Goal: Task Accomplishment & Management: Manage account settings

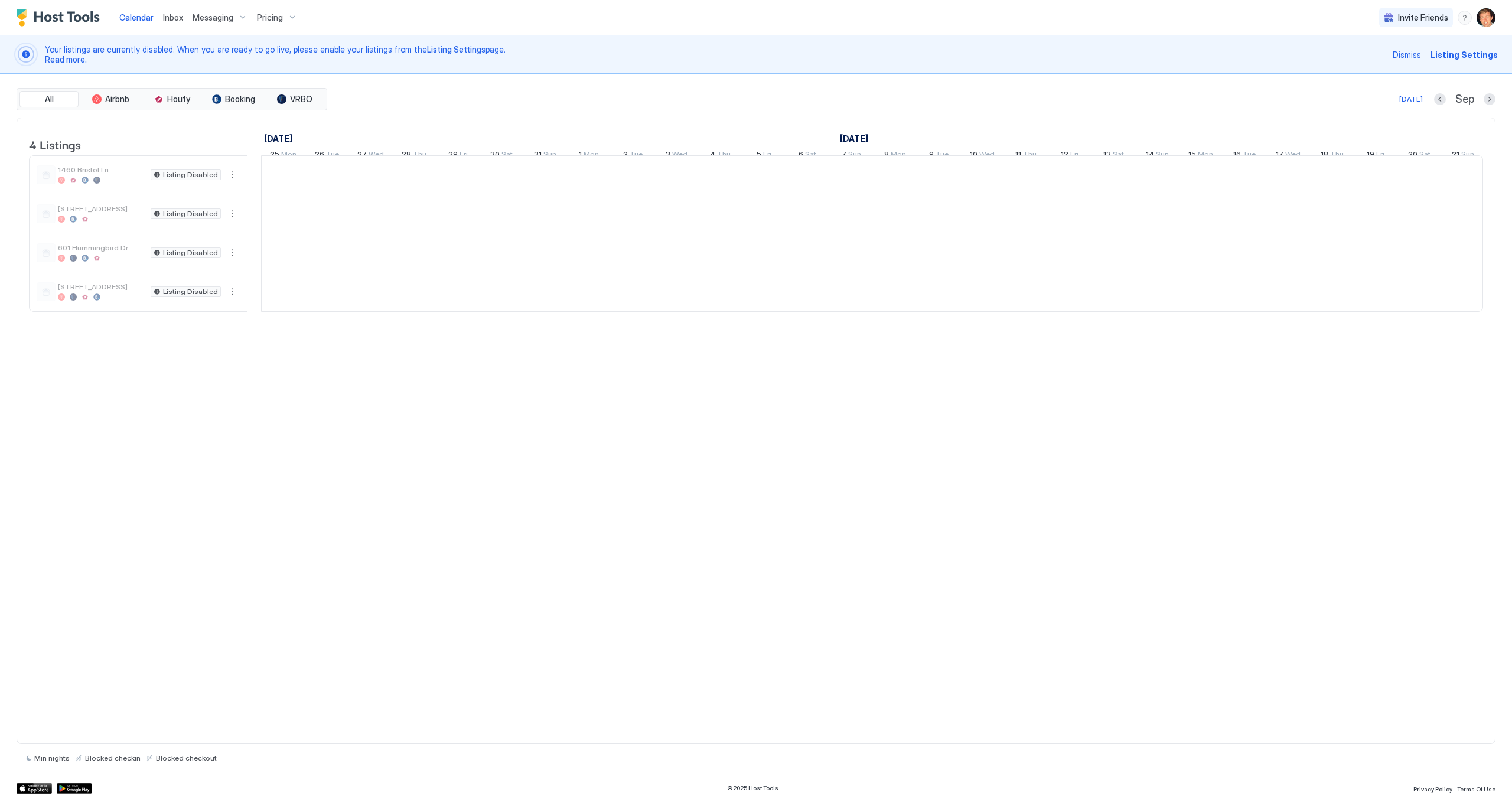
scroll to position [0, 656]
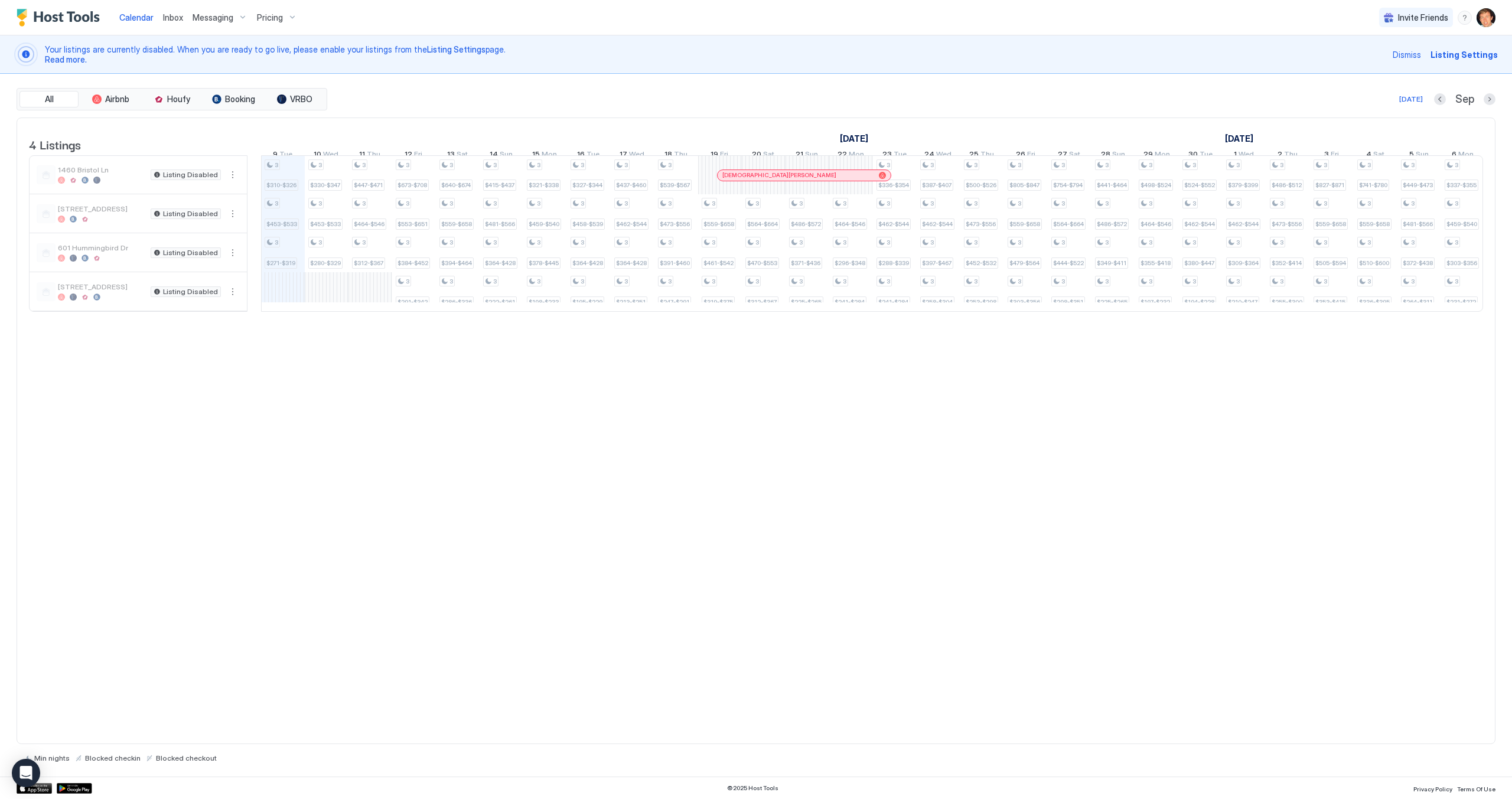
click at [215, 15] on span "Messaging" at bounding box center [212, 18] width 40 height 11
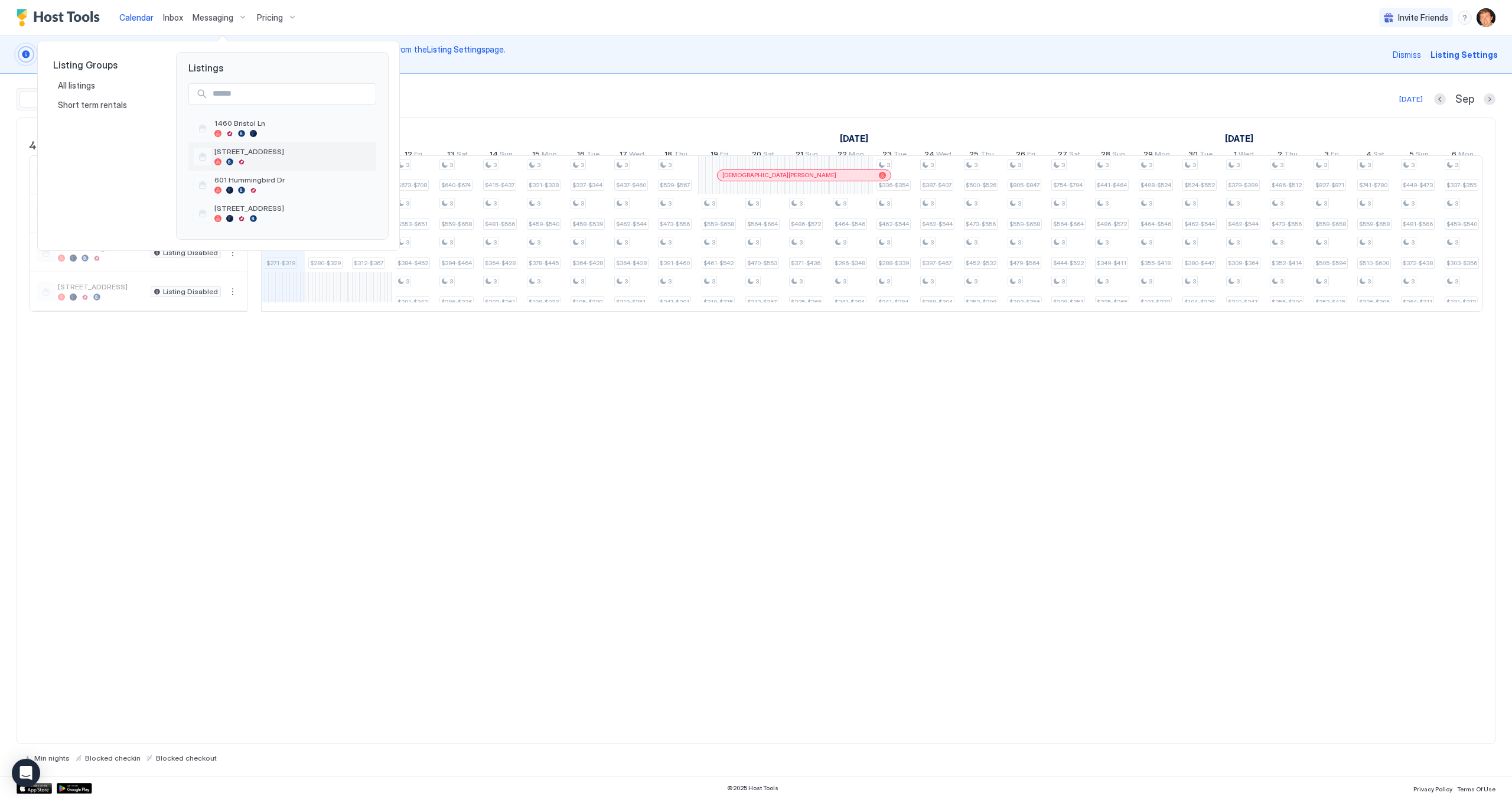
click at [247, 155] on span "[STREET_ADDRESS]" at bounding box center [293, 151] width 157 height 9
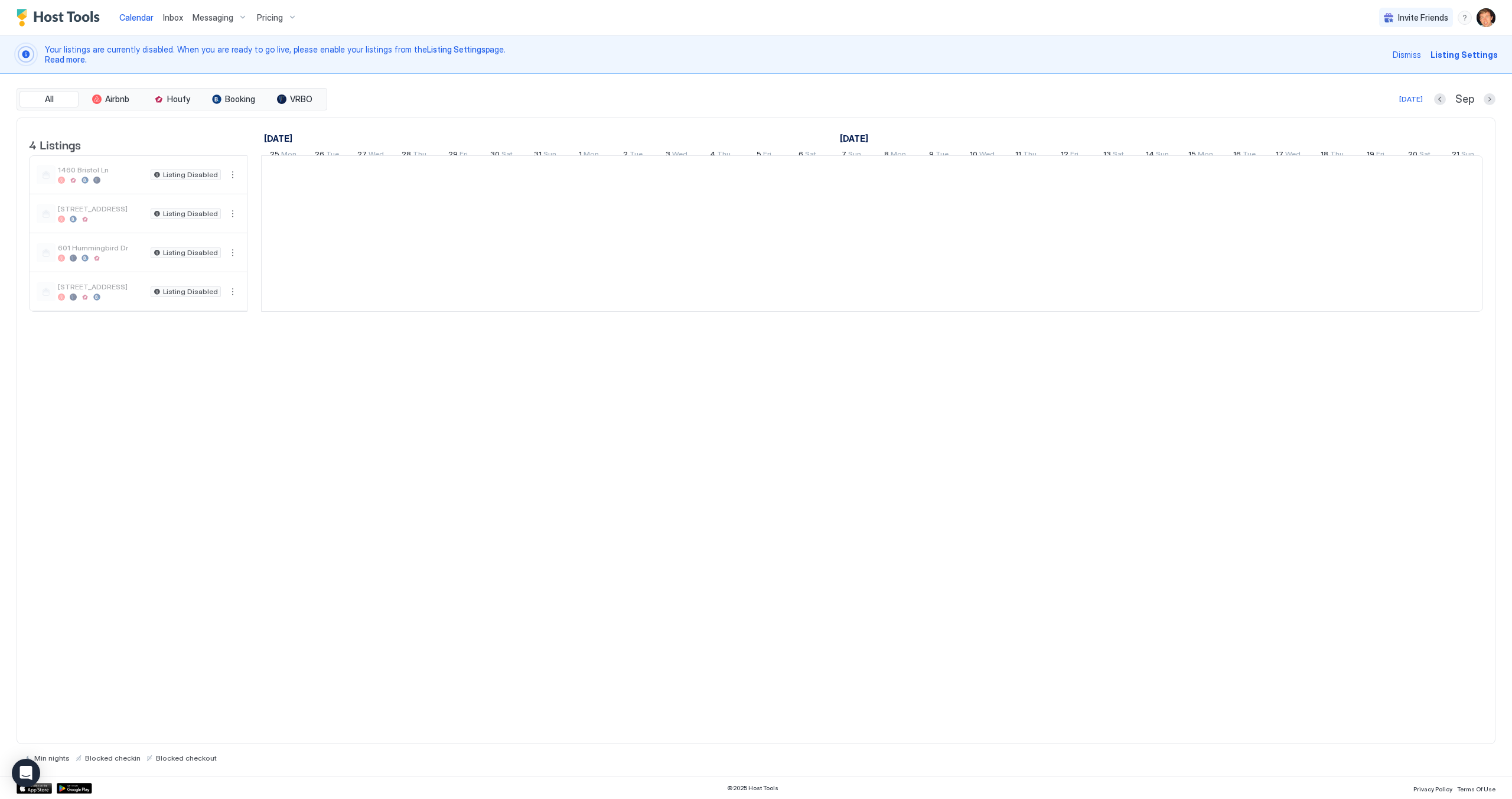
scroll to position [0, 656]
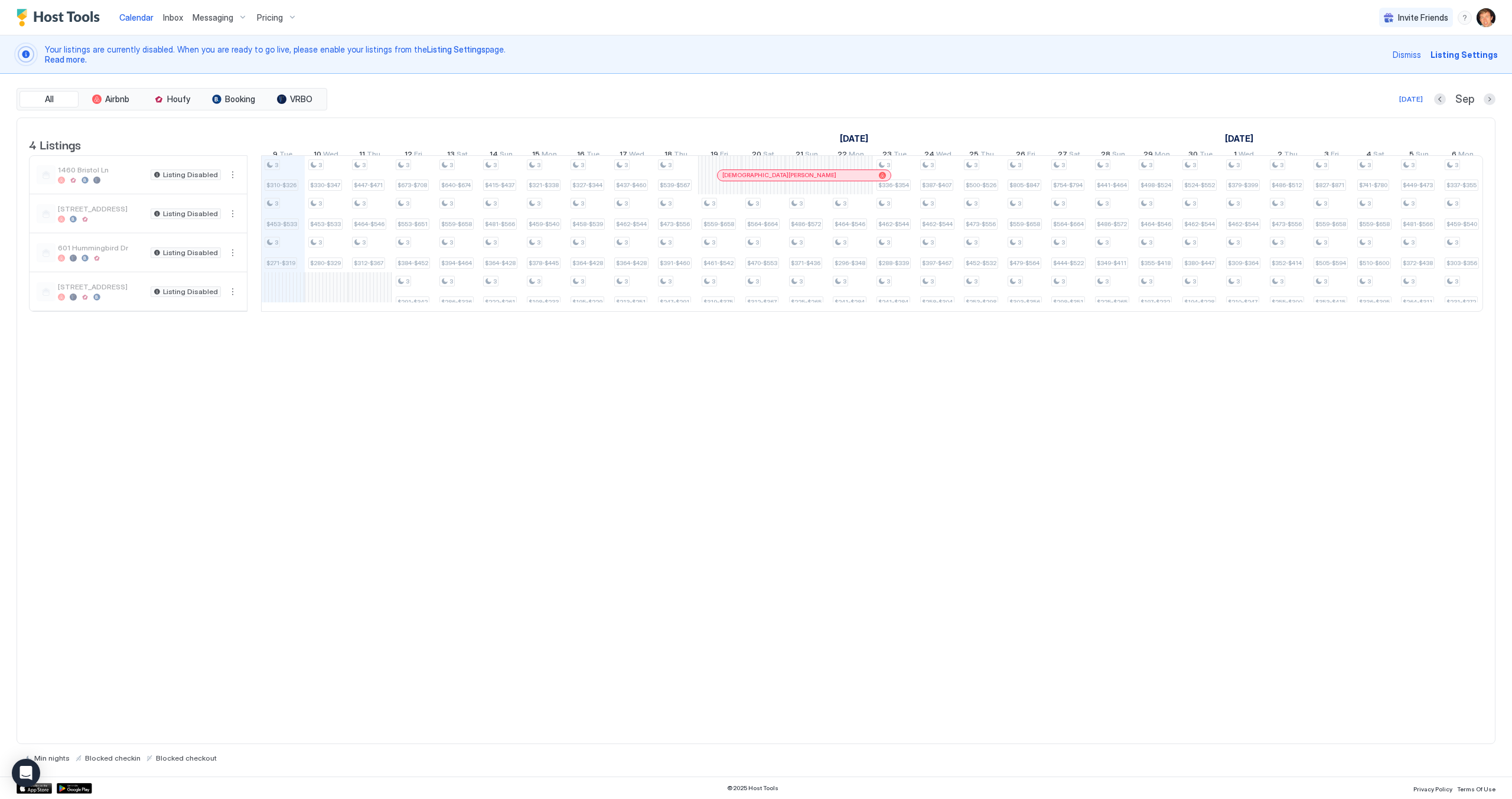
click at [219, 10] on div "Messaging" at bounding box center [220, 17] width 64 height 20
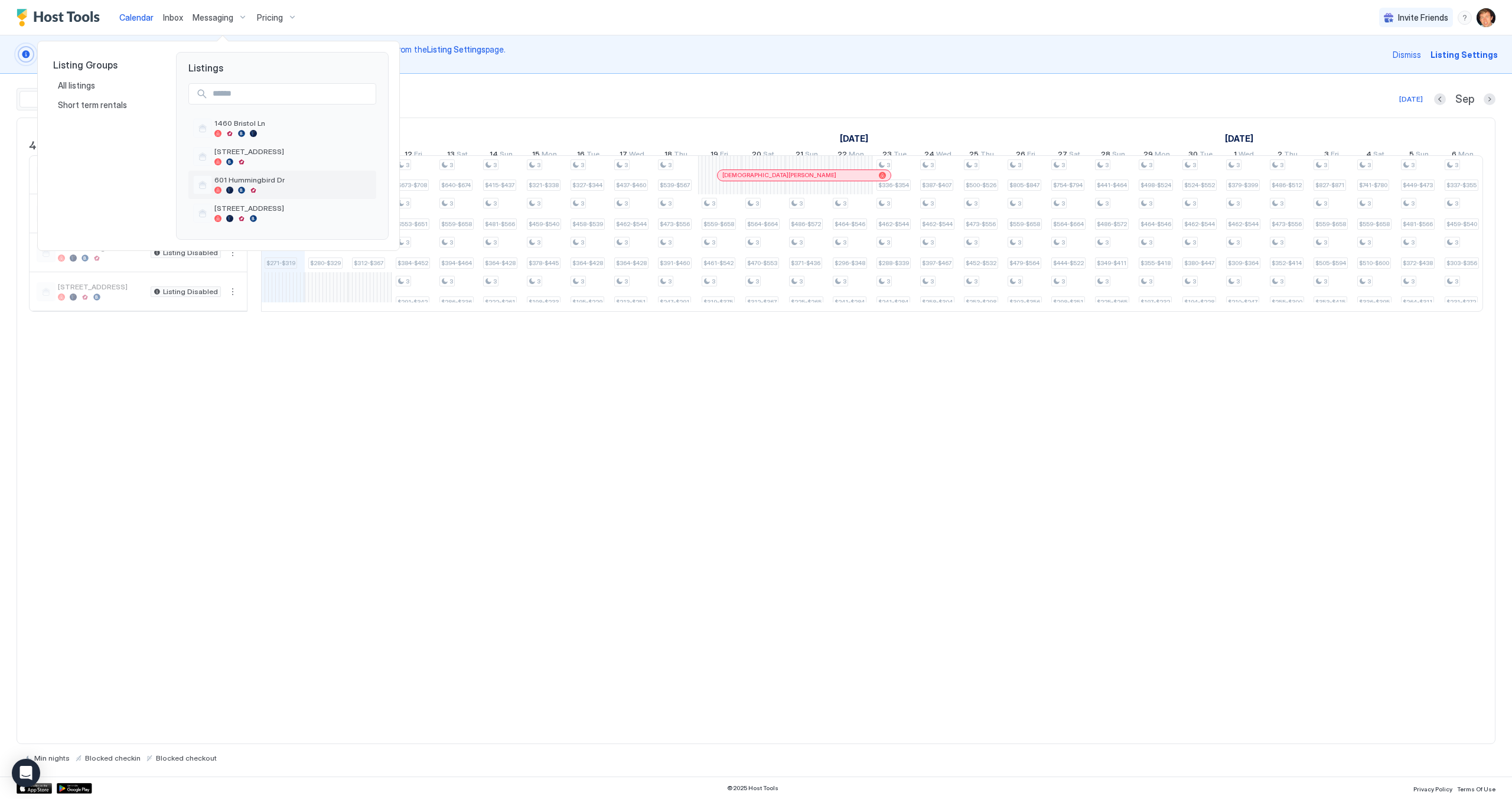
click at [249, 183] on span "601 Hummingbird Dr" at bounding box center [293, 180] width 157 height 9
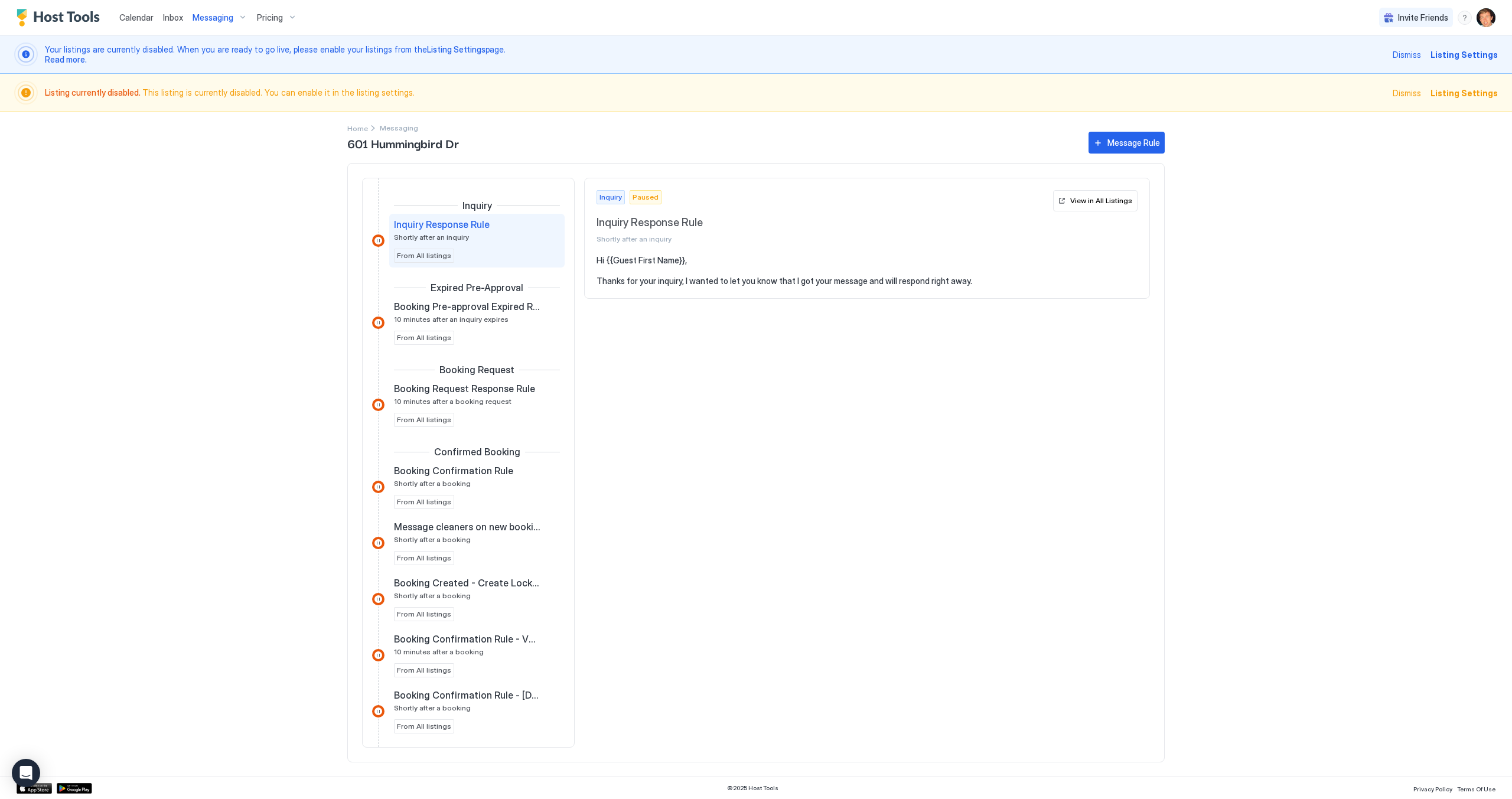
click at [228, 22] on span "Messaging" at bounding box center [212, 18] width 40 height 11
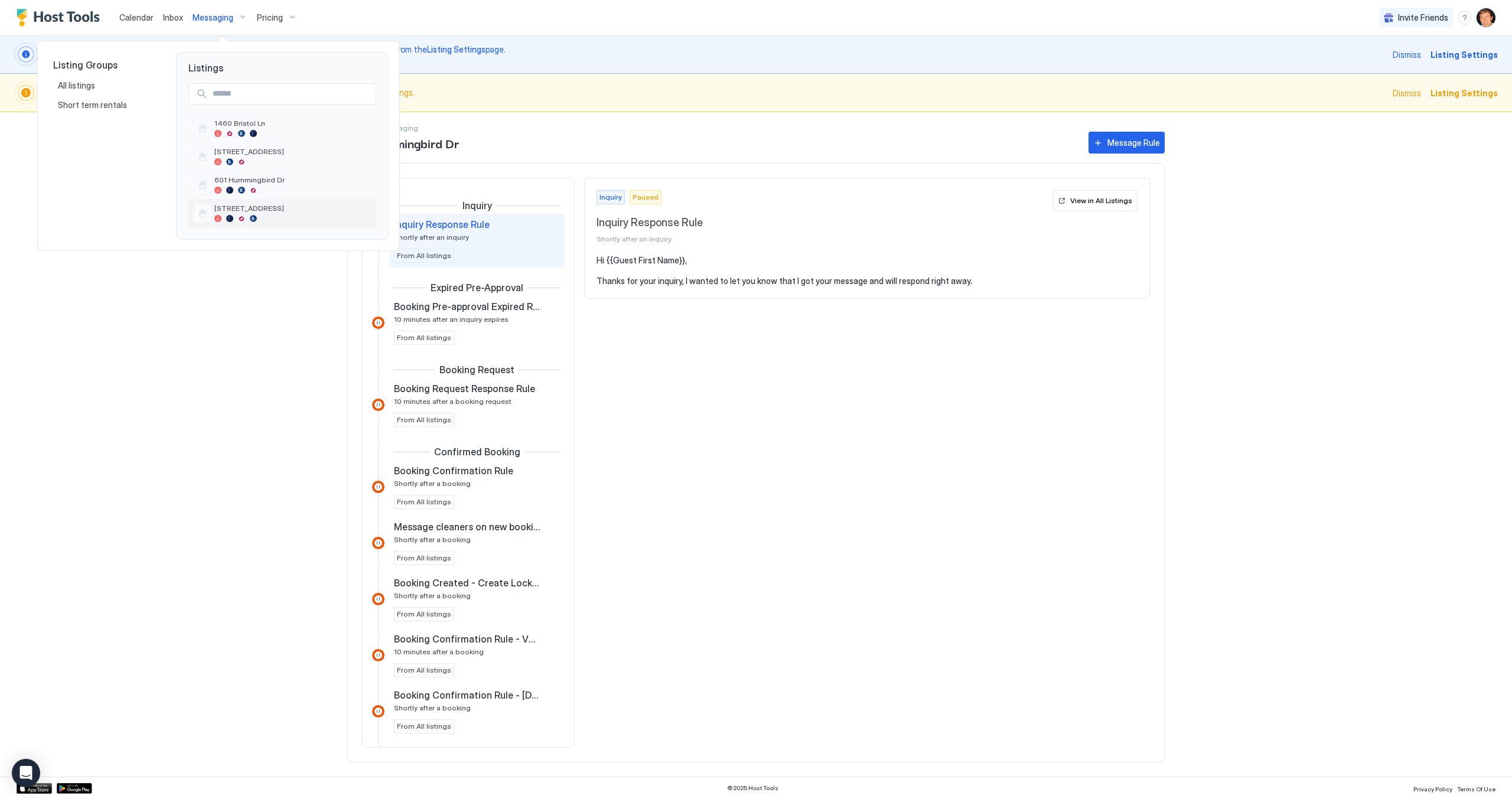
click at [249, 205] on span "[STREET_ADDRESS]" at bounding box center [293, 208] width 157 height 9
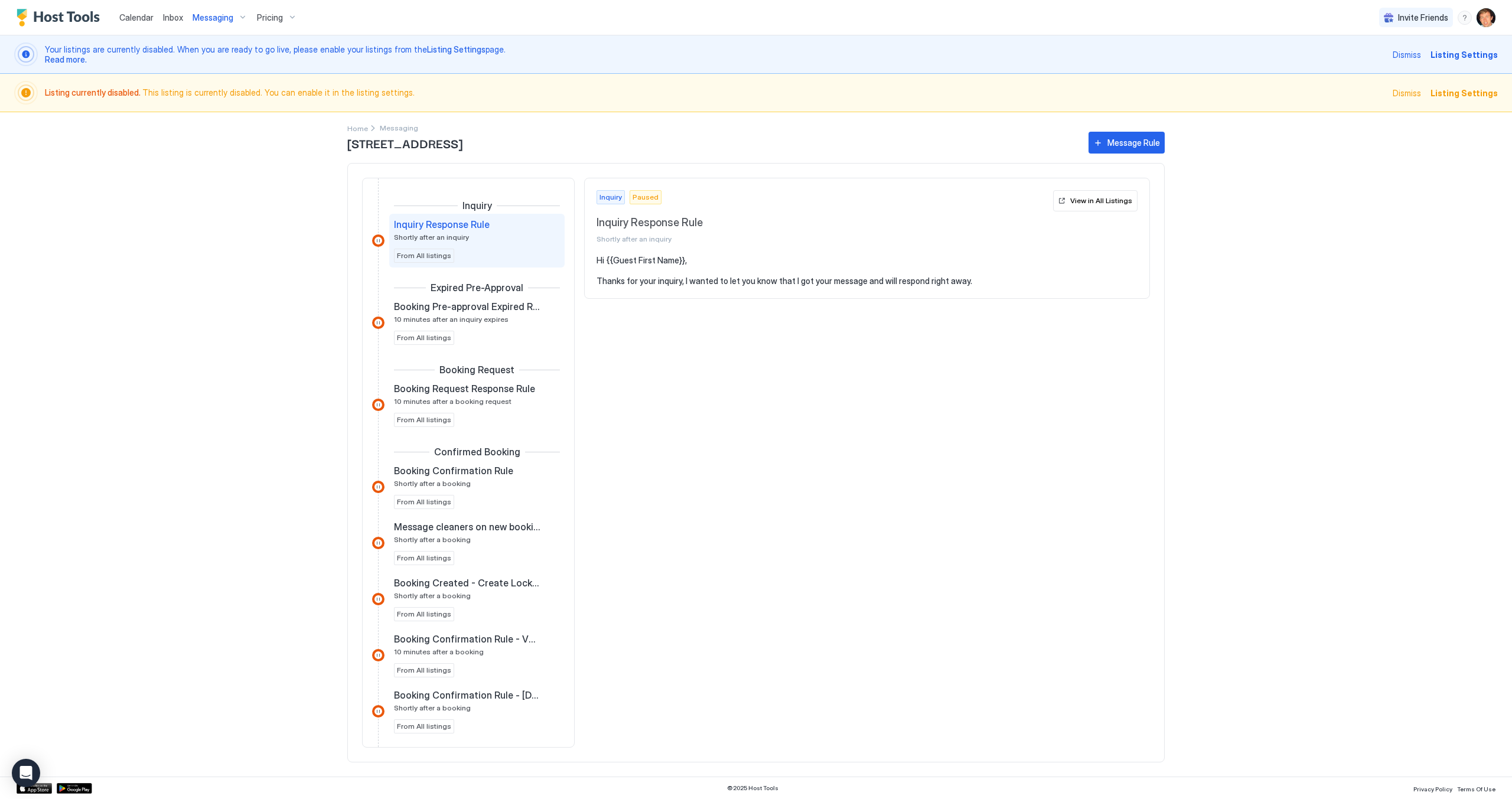
click at [214, 16] on span "Messaging" at bounding box center [212, 18] width 40 height 11
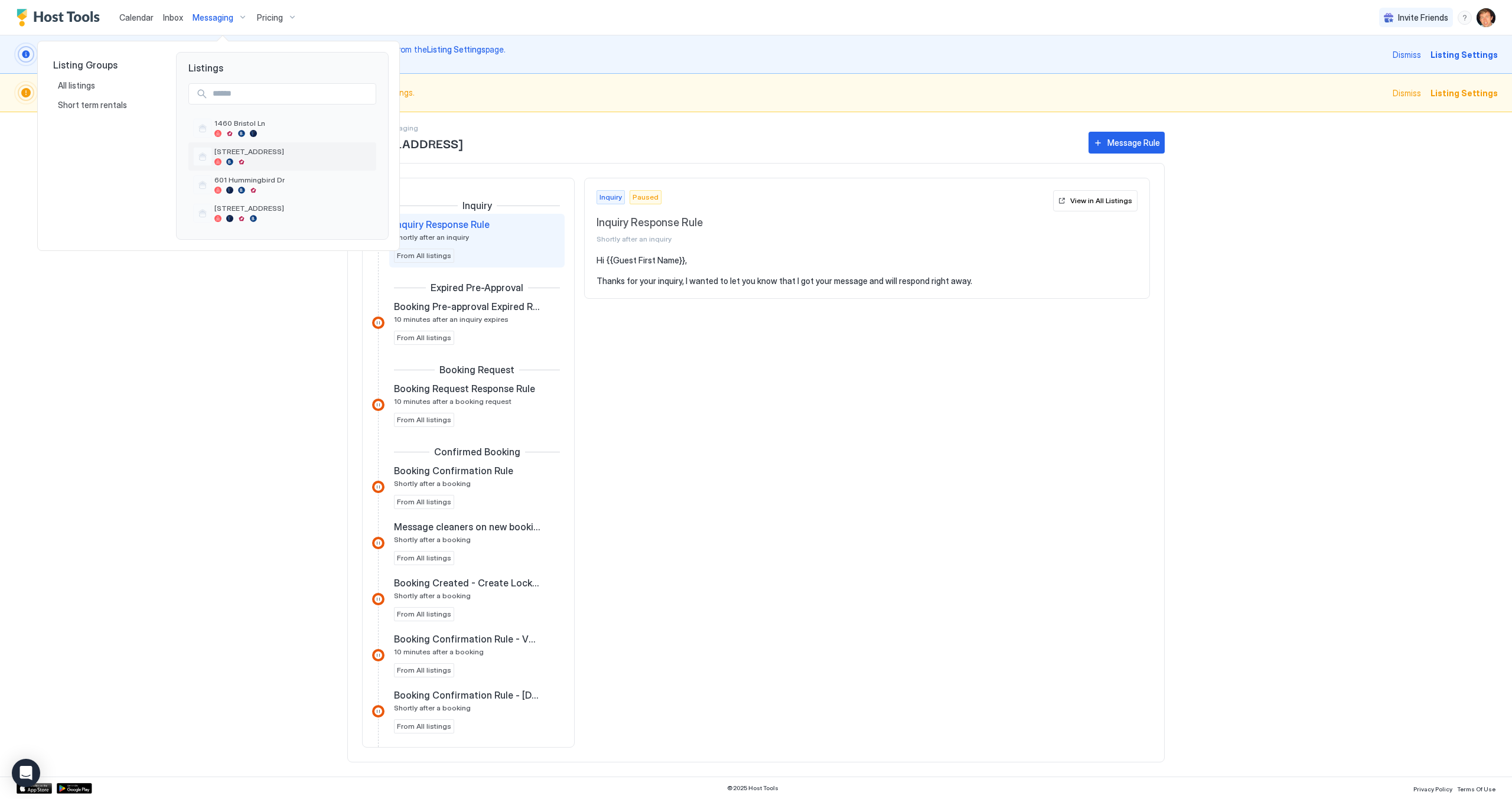
click at [251, 156] on div "[STREET_ADDRESS]" at bounding box center [293, 156] width 157 height 19
